Goal: Check status: Check status

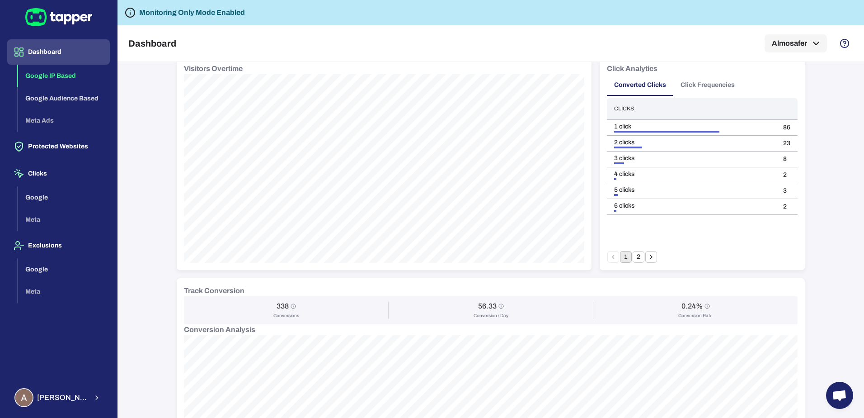
scroll to position [181, 0]
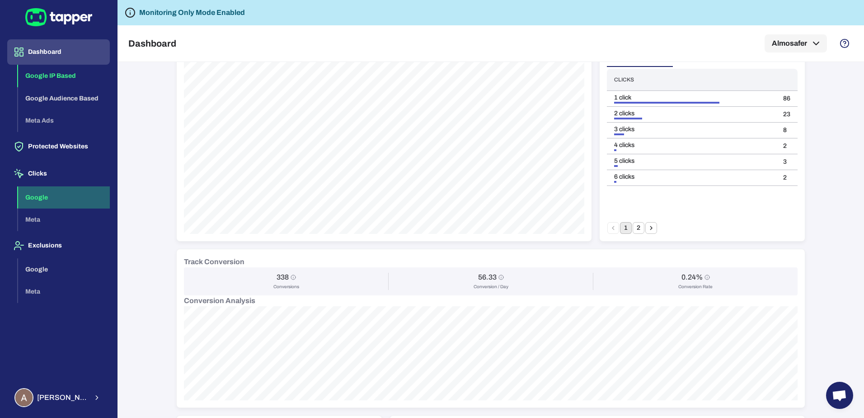
click at [61, 193] on button "Google" at bounding box center [64, 197] width 92 height 23
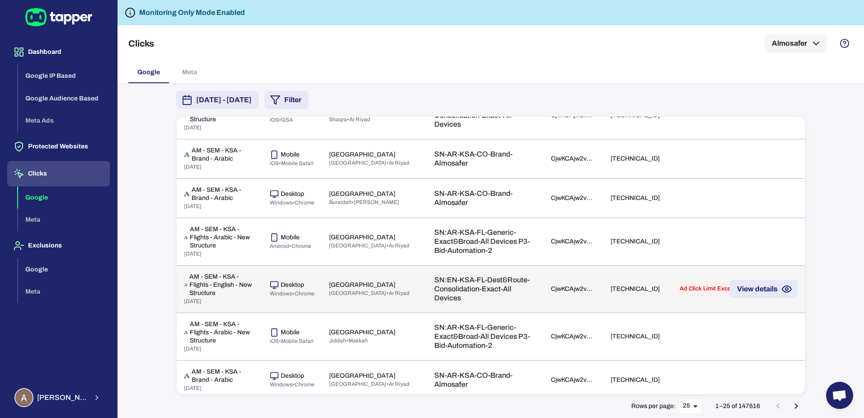
scroll to position [316, 0]
click at [708, 287] on div "Ad Click Limit Exceeded" at bounding box center [711, 288] width 75 height 14
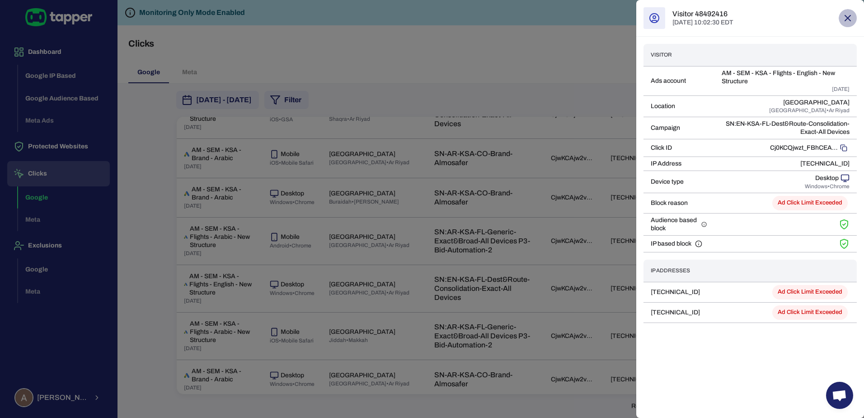
click at [847, 13] on icon "button" at bounding box center [847, 18] width 11 height 11
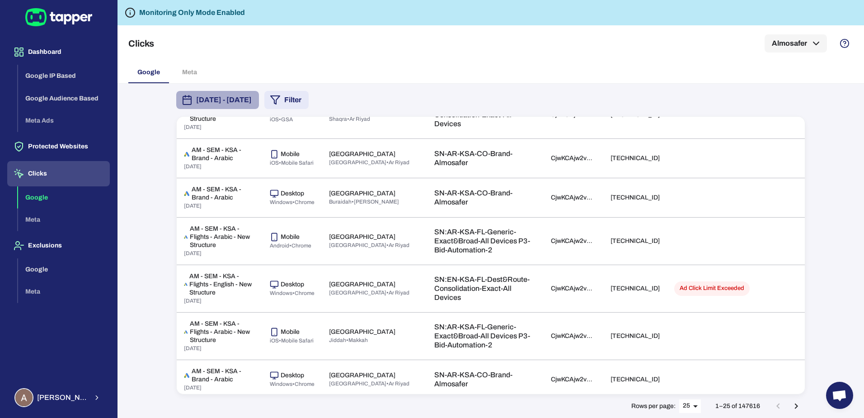
click at [259, 107] on button "[DATE] - [DATE]" at bounding box center [217, 100] width 83 height 18
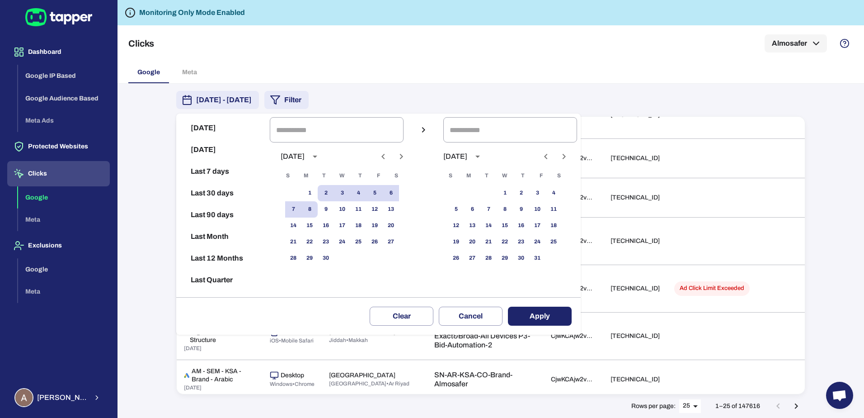
click at [463, 65] on div at bounding box center [432, 209] width 864 height 418
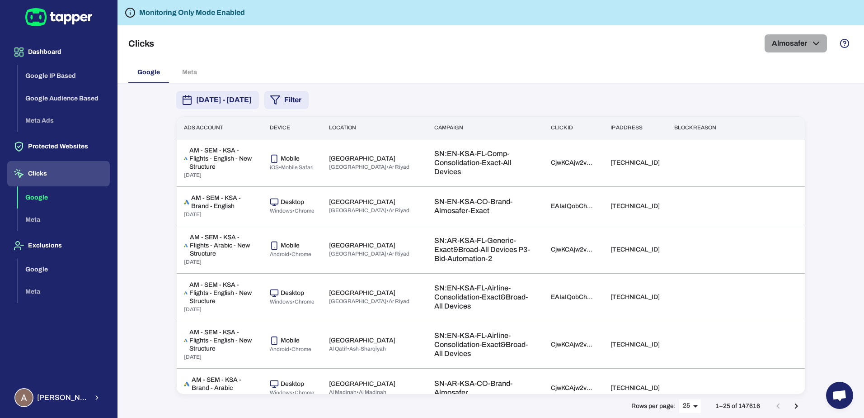
click at [815, 42] on icon "button" at bounding box center [816, 43] width 11 height 11
click at [815, 42] on div at bounding box center [432, 209] width 864 height 418
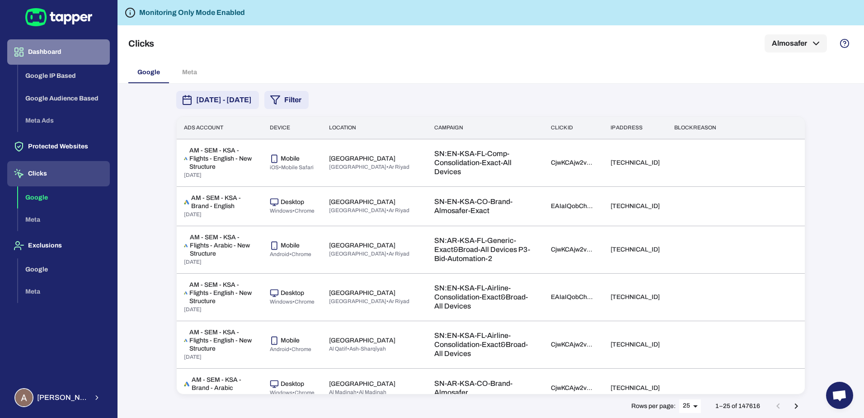
click at [68, 55] on button "Dashboard" at bounding box center [58, 51] width 103 height 25
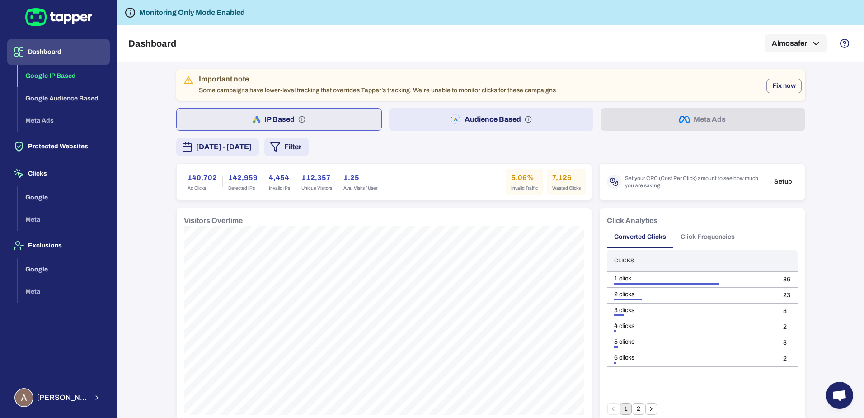
click at [259, 154] on button "[DATE] - [DATE]" at bounding box center [217, 147] width 83 height 18
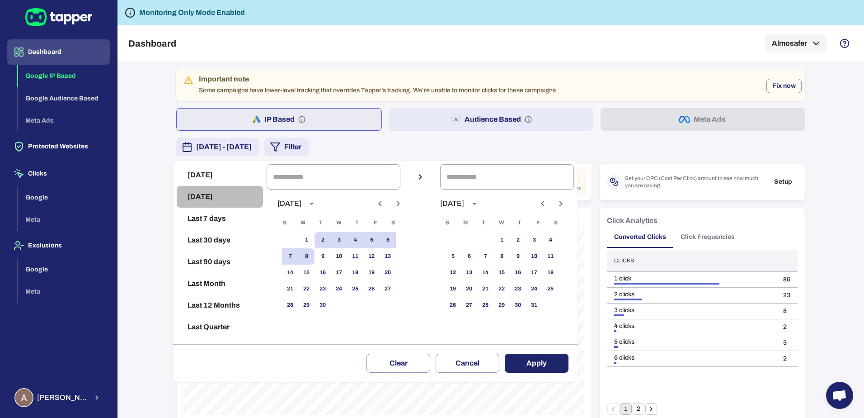
click at [217, 197] on button "[DATE]" at bounding box center [220, 197] width 86 height 22
type input "**********"
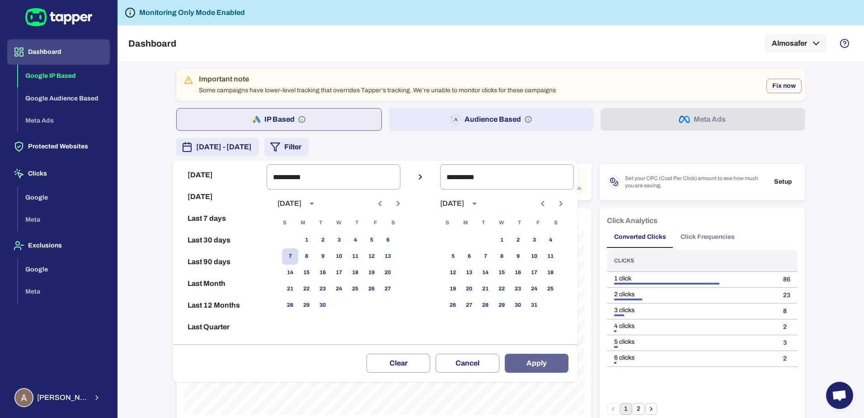
click at [568, 363] on button "Apply" at bounding box center [537, 362] width 64 height 19
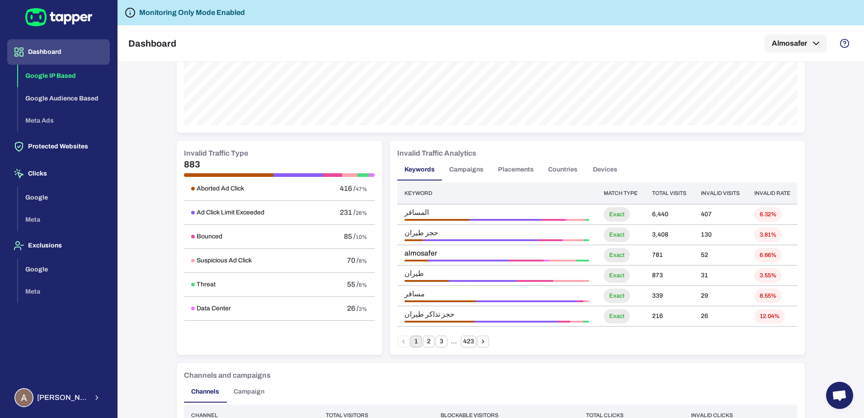
scroll to position [497, 0]
